Goal: Navigation & Orientation: Find specific page/section

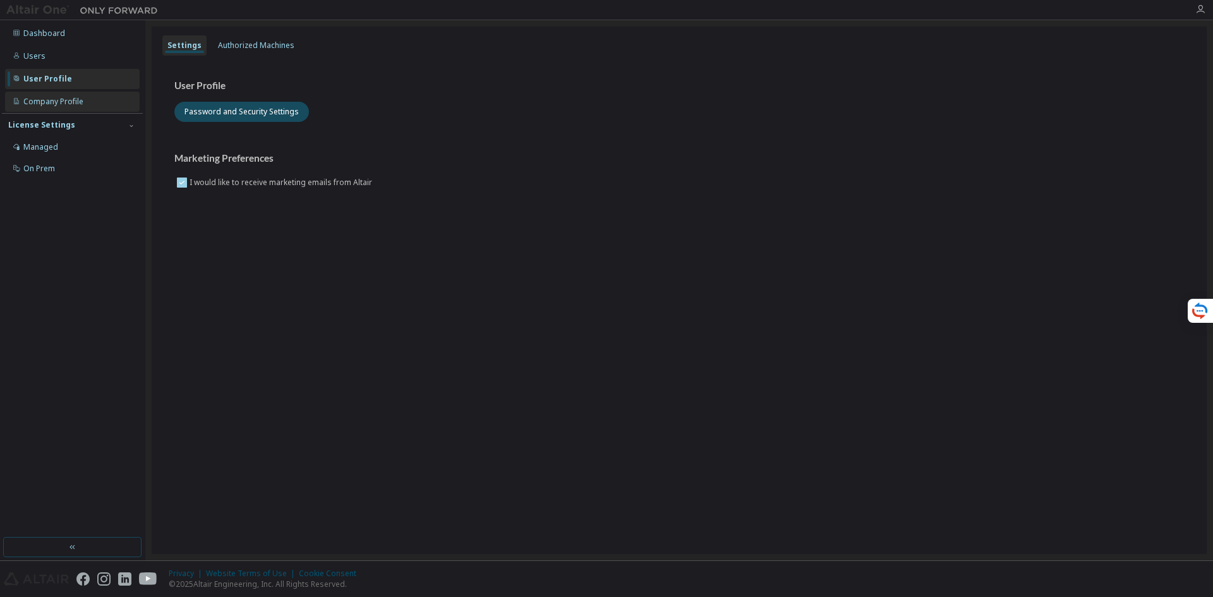
click at [72, 105] on div "Company Profile" at bounding box center [53, 102] width 60 height 10
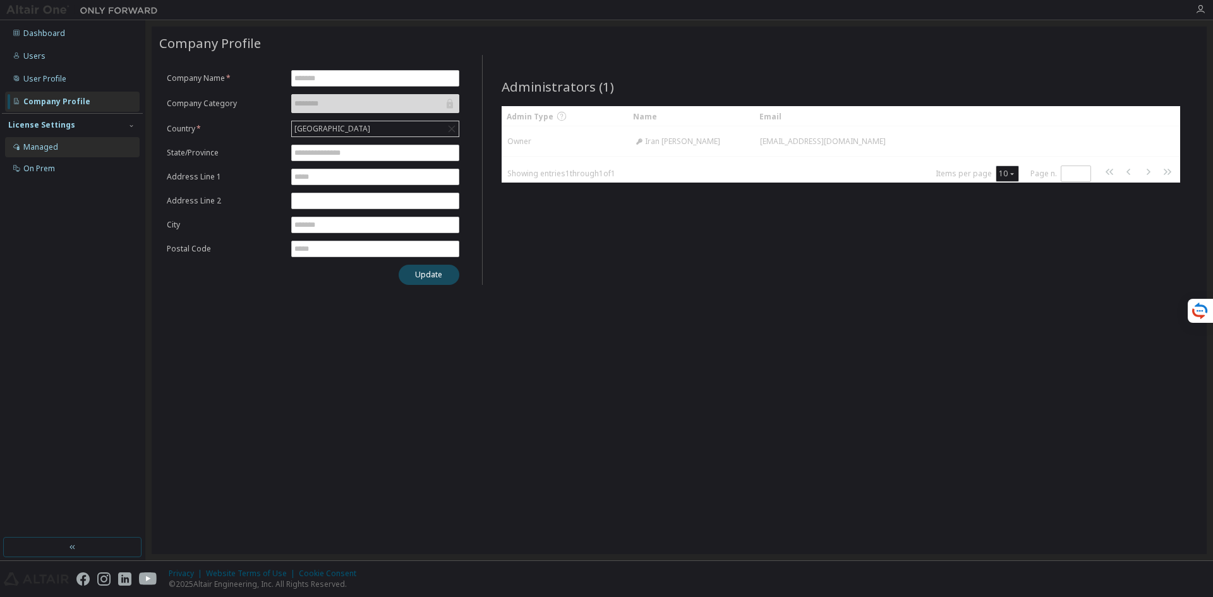
click at [46, 147] on div "Managed" at bounding box center [40, 147] width 35 height 10
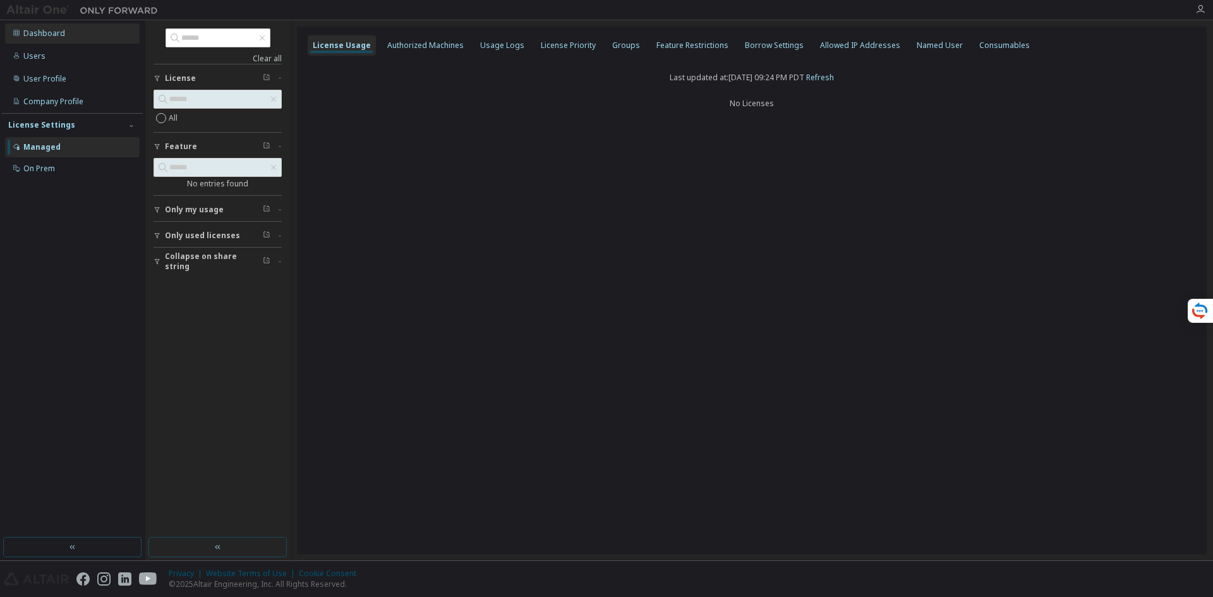
click at [47, 34] on div "Dashboard" at bounding box center [44, 33] width 42 height 10
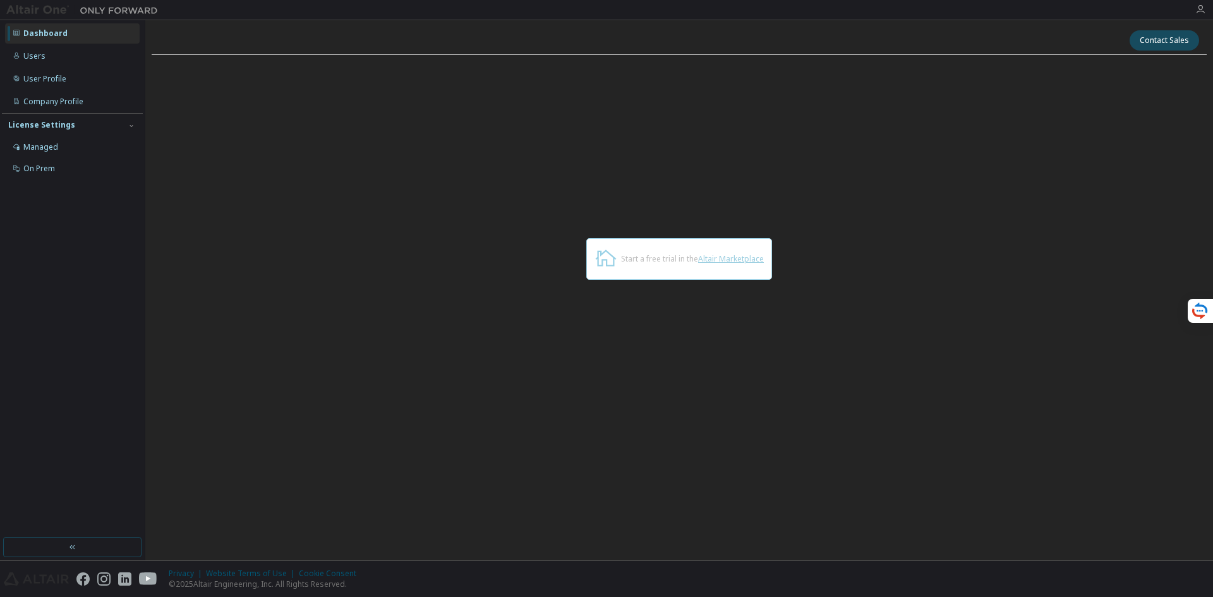
click at [731, 256] on link "Altair Marketplace" at bounding box center [731, 258] width 66 height 11
